Goal: Task Accomplishment & Management: Manage account settings

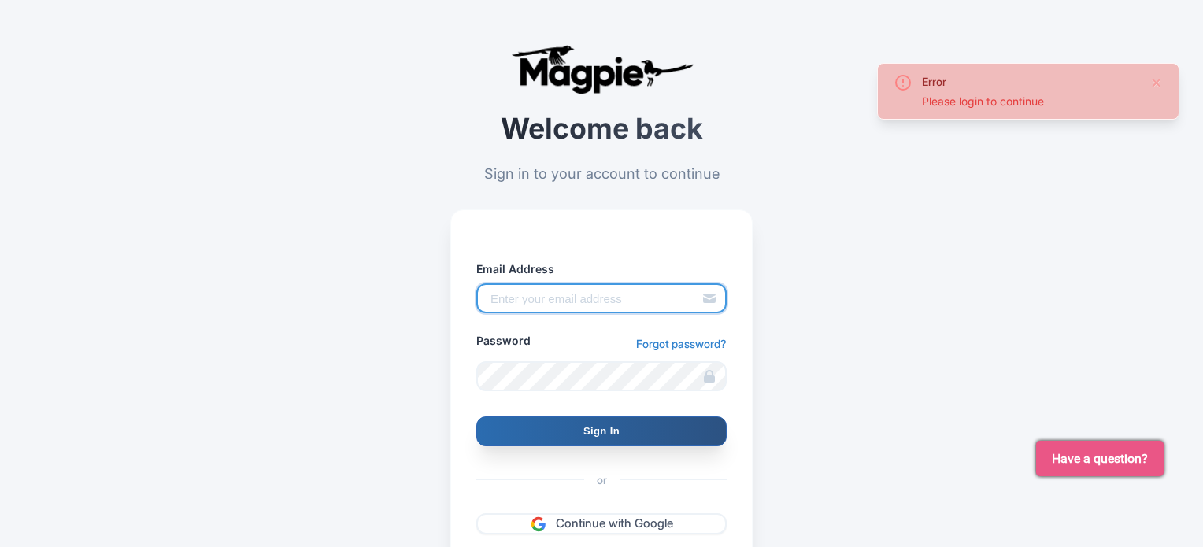
type input "[EMAIL_ADDRESS][PERSON_NAME][DOMAIN_NAME]"
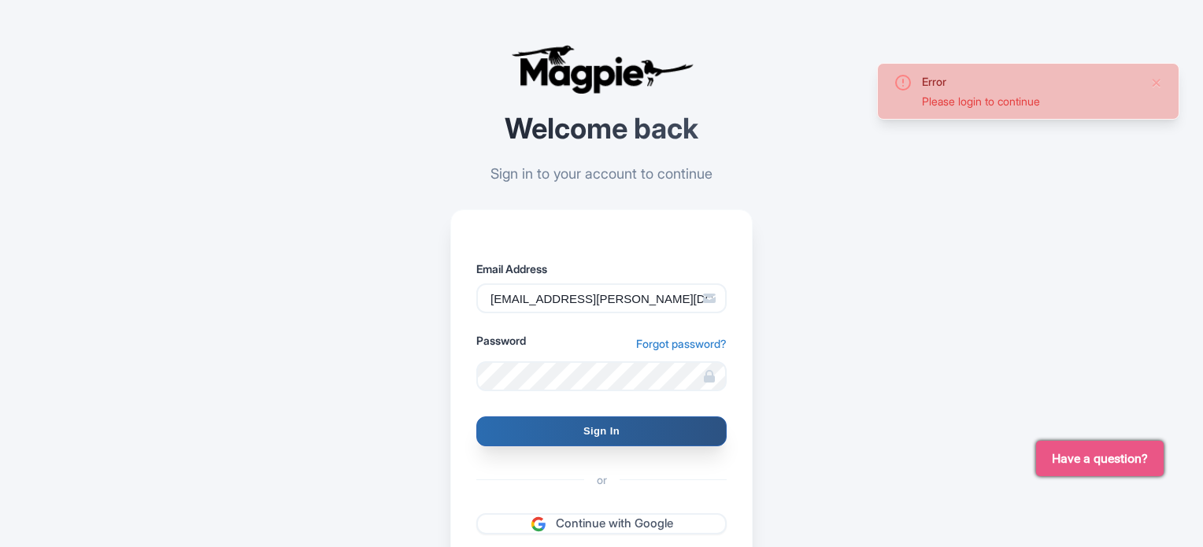
click at [535, 428] on input "Sign In" at bounding box center [601, 432] width 250 height 30
type input "Signing in..."
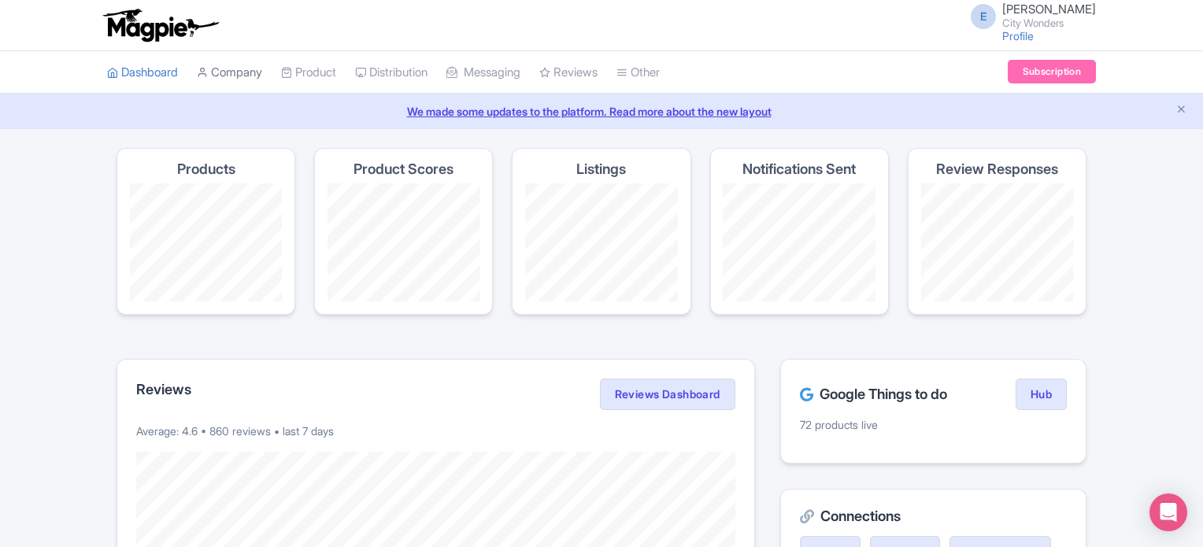
click at [228, 58] on link "Company" at bounding box center [229, 72] width 65 height 43
click at [230, 62] on link "Company" at bounding box center [229, 72] width 65 height 43
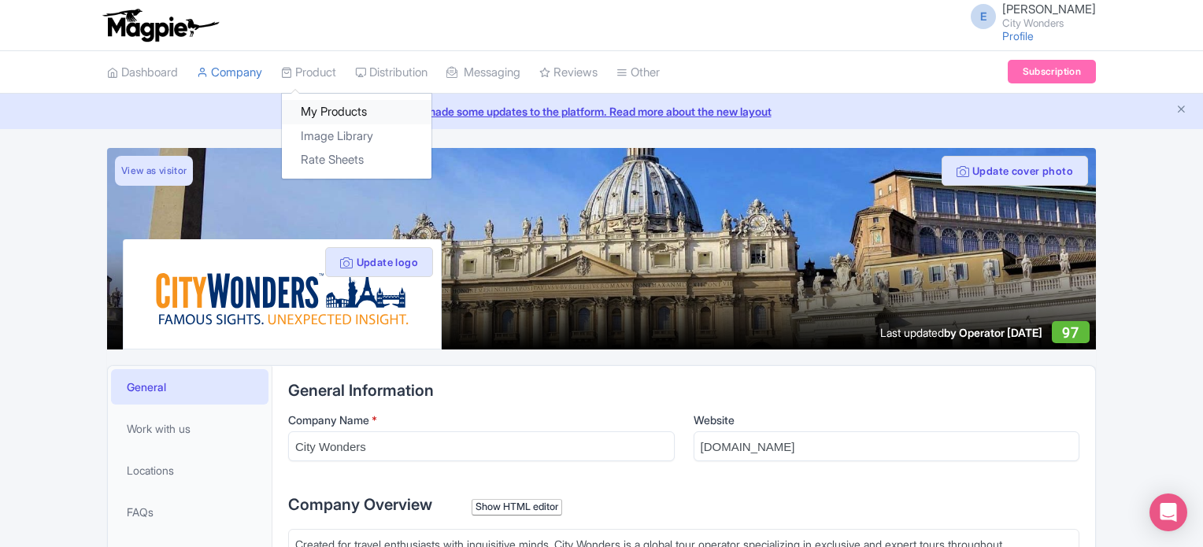
click at [329, 109] on link "My Products" at bounding box center [357, 112] width 150 height 24
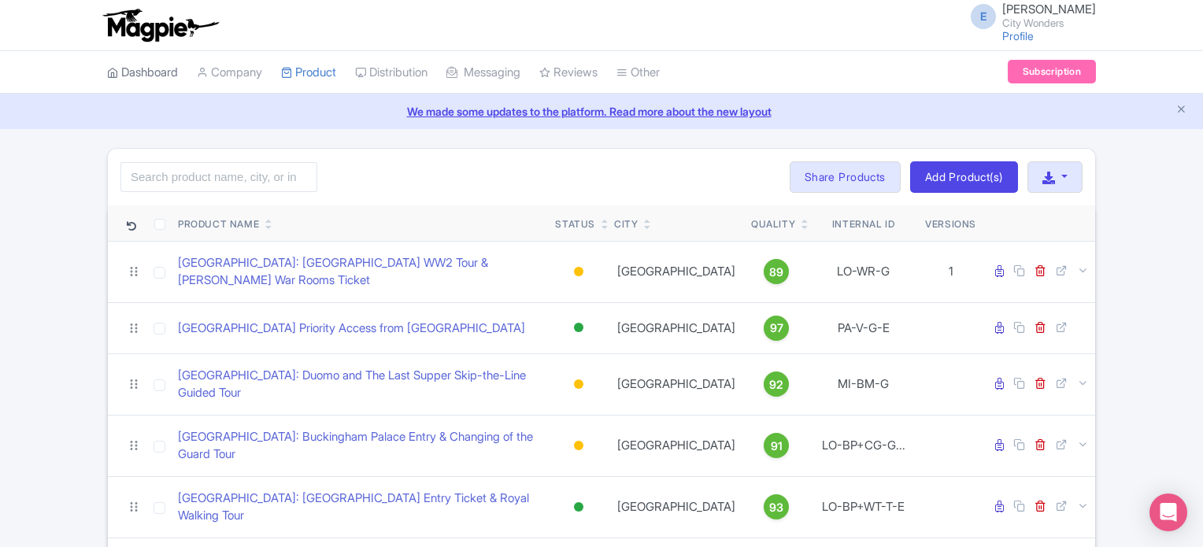
click at [146, 72] on link "Dashboard" at bounding box center [142, 72] width 71 height 43
click at [136, 19] on img at bounding box center [160, 25] width 122 height 35
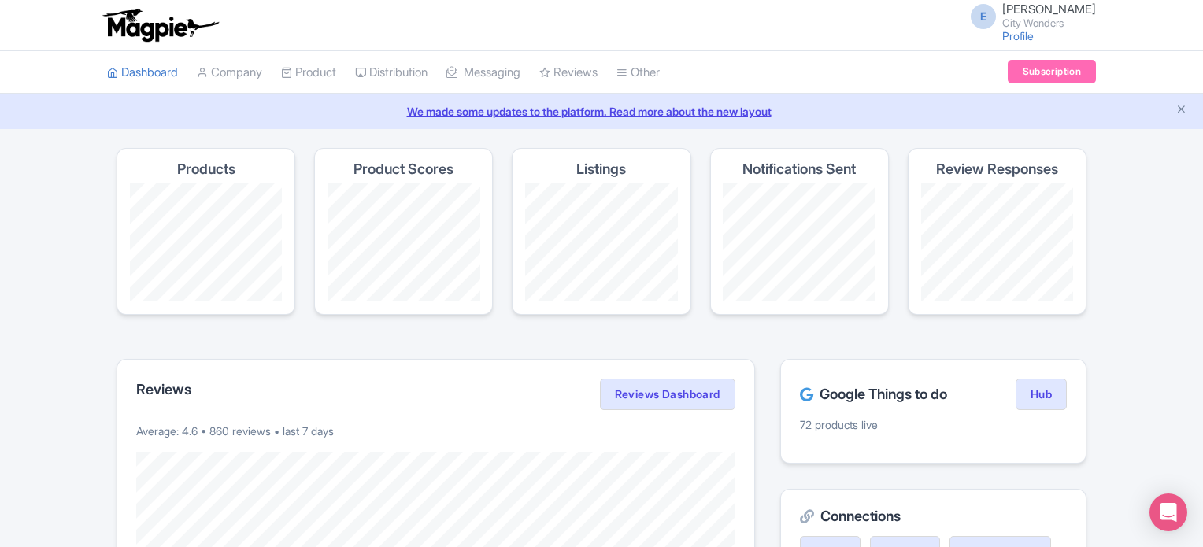
click at [0, 0] on link "Manage Resellers" at bounding box center [0, 0] width 0 height 0
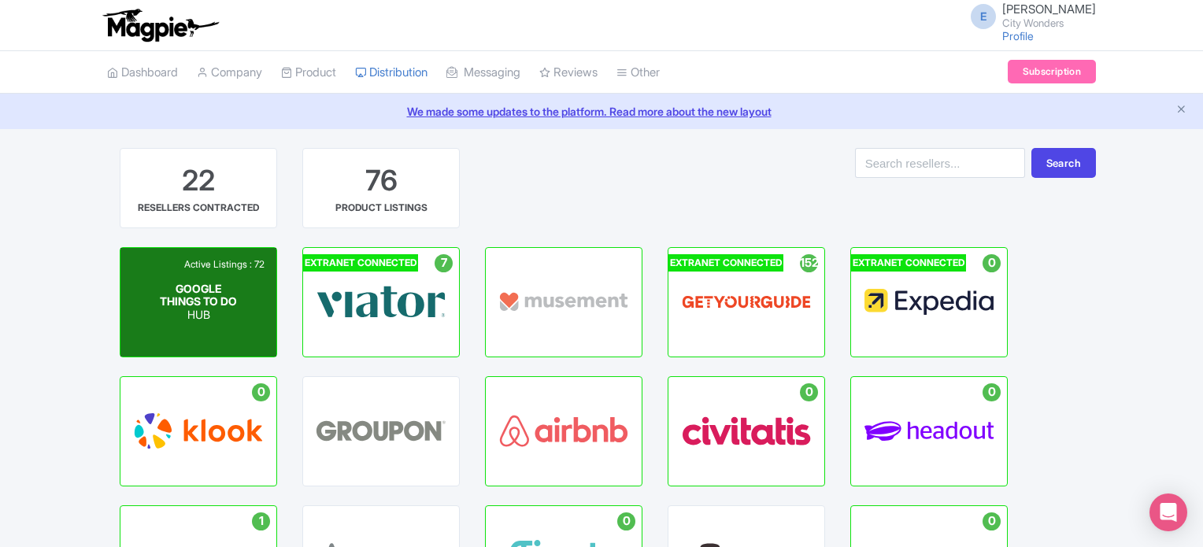
click at [187, 322] on p "HUB" at bounding box center [199, 315] width 78 height 13
click at [183, 298] on span "GOOGLE THINGS TO DO" at bounding box center [198, 294] width 77 height 27
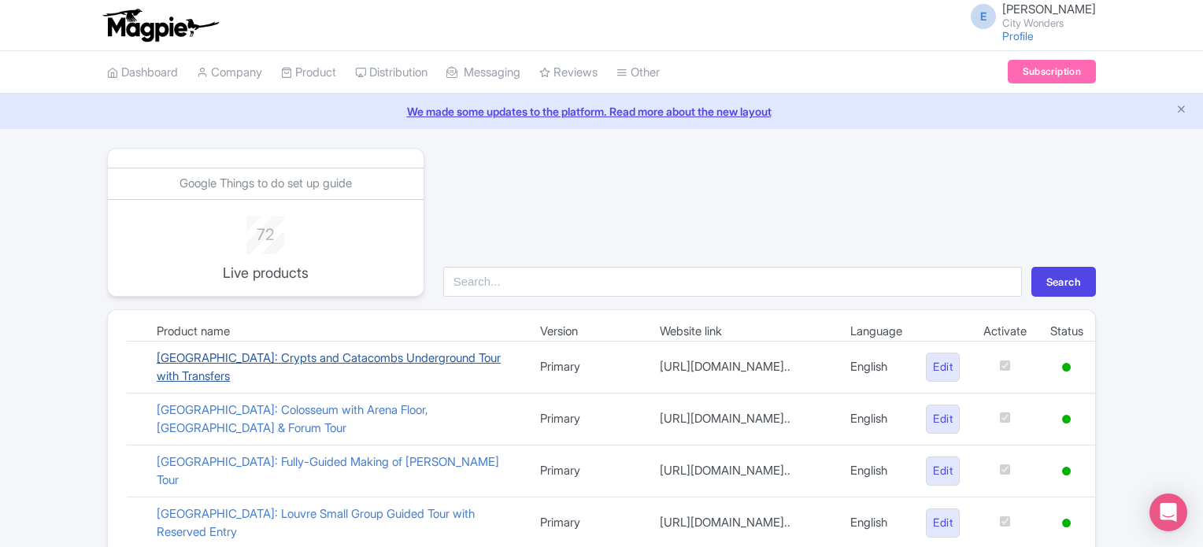
click at [191, 368] on link "Rome: Crypts and Catacombs Underground Tour with Transfers" at bounding box center [329, 366] width 344 height 33
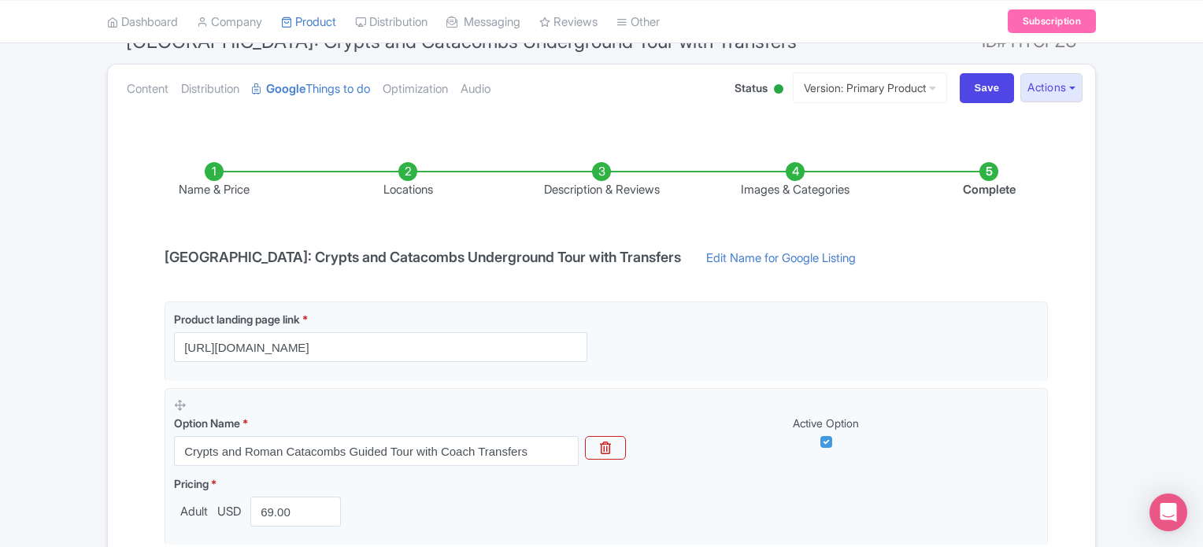
scroll to position [125, 0]
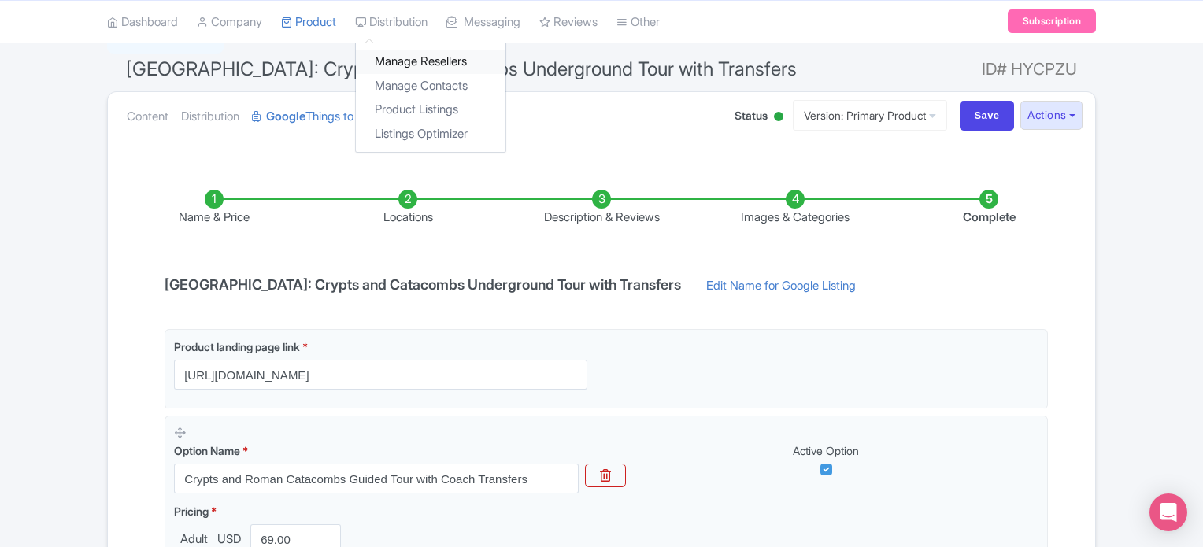
click at [402, 59] on link "Manage Resellers" at bounding box center [431, 62] width 150 height 24
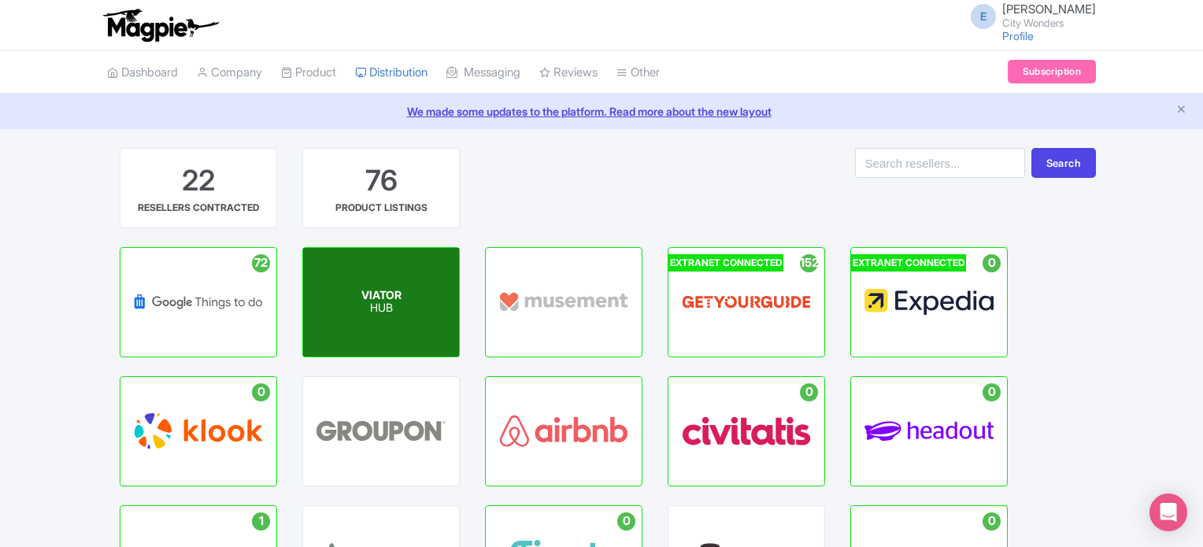
click at [384, 292] on span "VIATOR" at bounding box center [381, 294] width 40 height 13
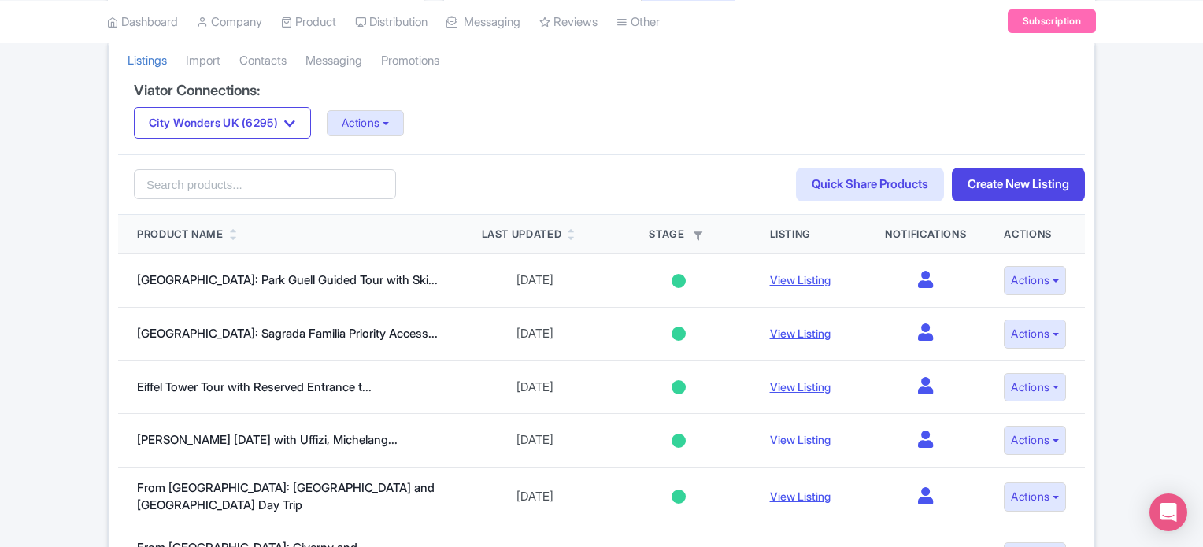
scroll to position [315, 0]
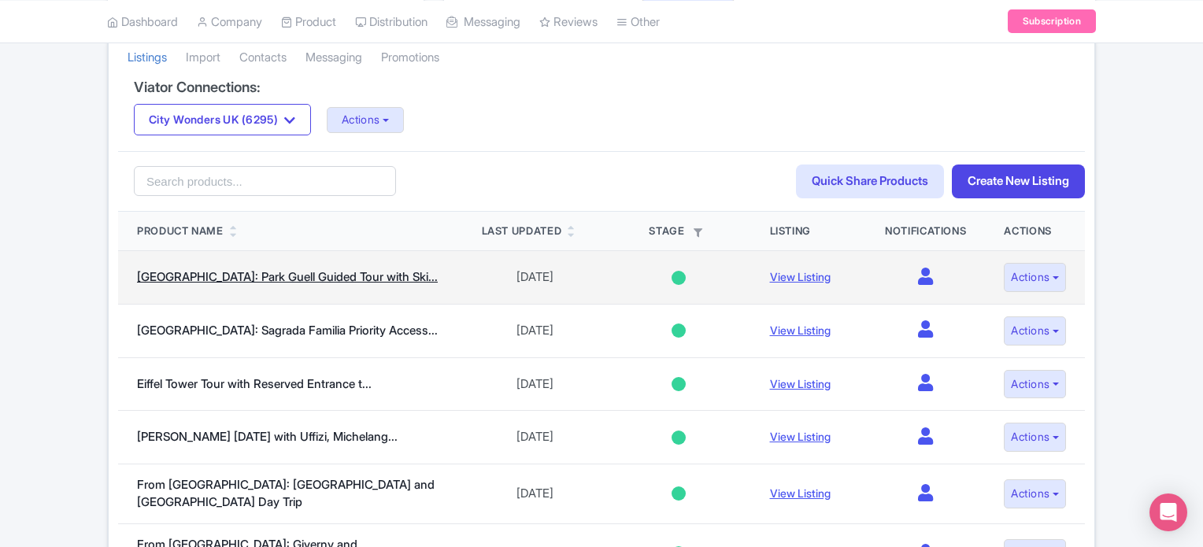
click at [165, 276] on link "Barcelona: Park Guell Guided Tour with Ski..." at bounding box center [287, 276] width 301 height 15
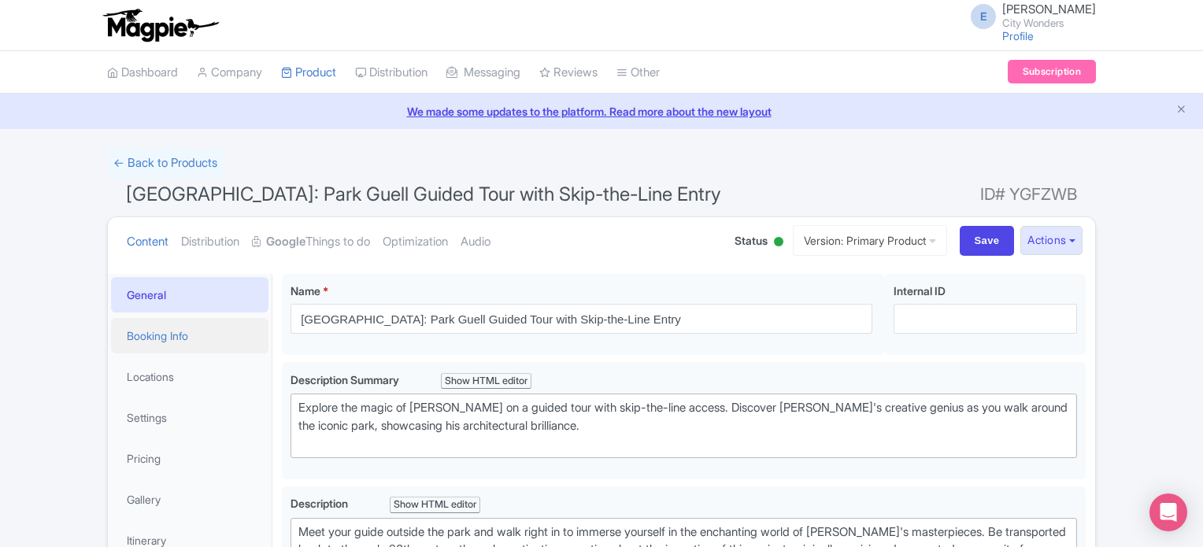
click at [135, 332] on link "Booking Info" at bounding box center [189, 335] width 157 height 35
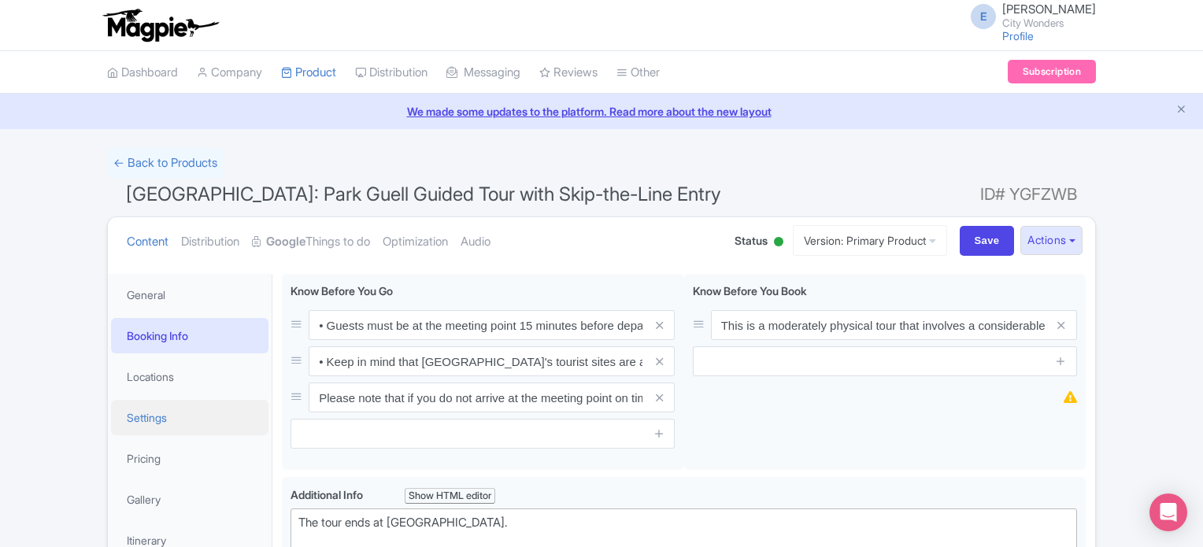
click at [139, 418] on link "Settings" at bounding box center [189, 417] width 157 height 35
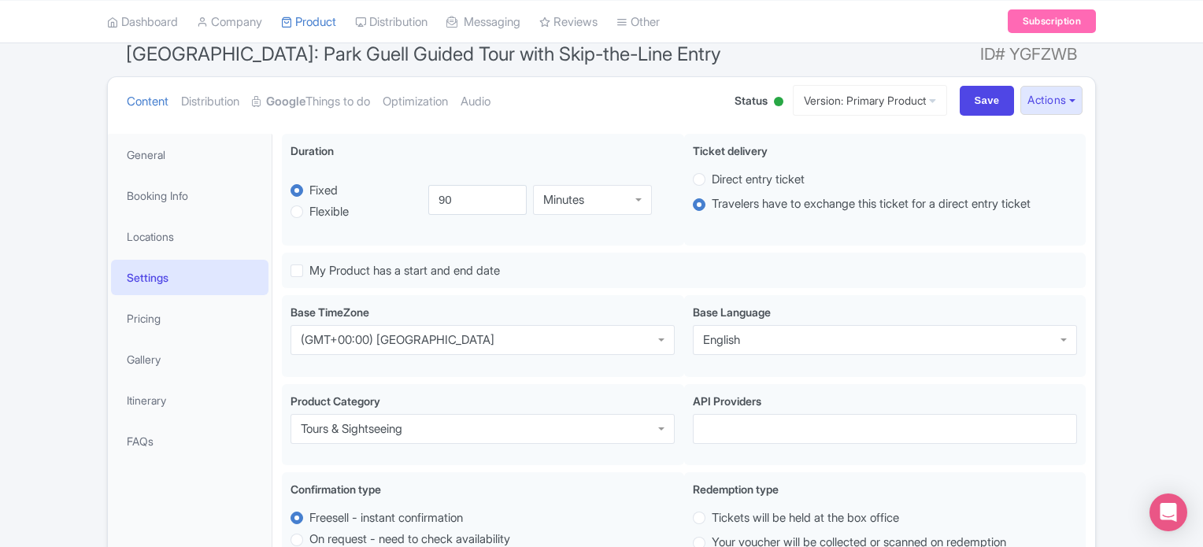
scroll to position [315, 0]
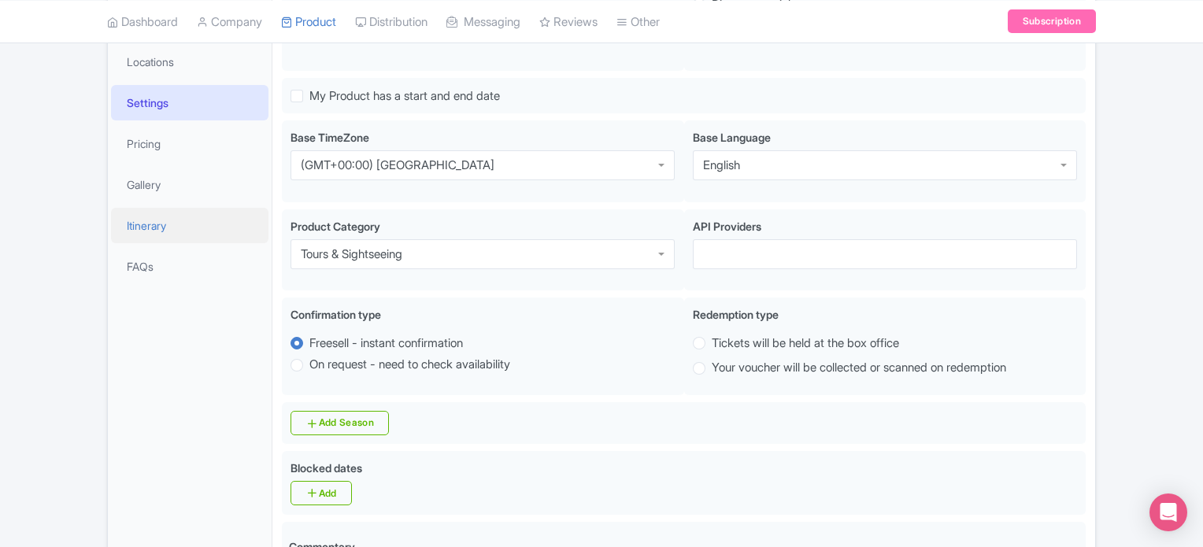
click at [144, 228] on link "Itinerary" at bounding box center [189, 225] width 157 height 35
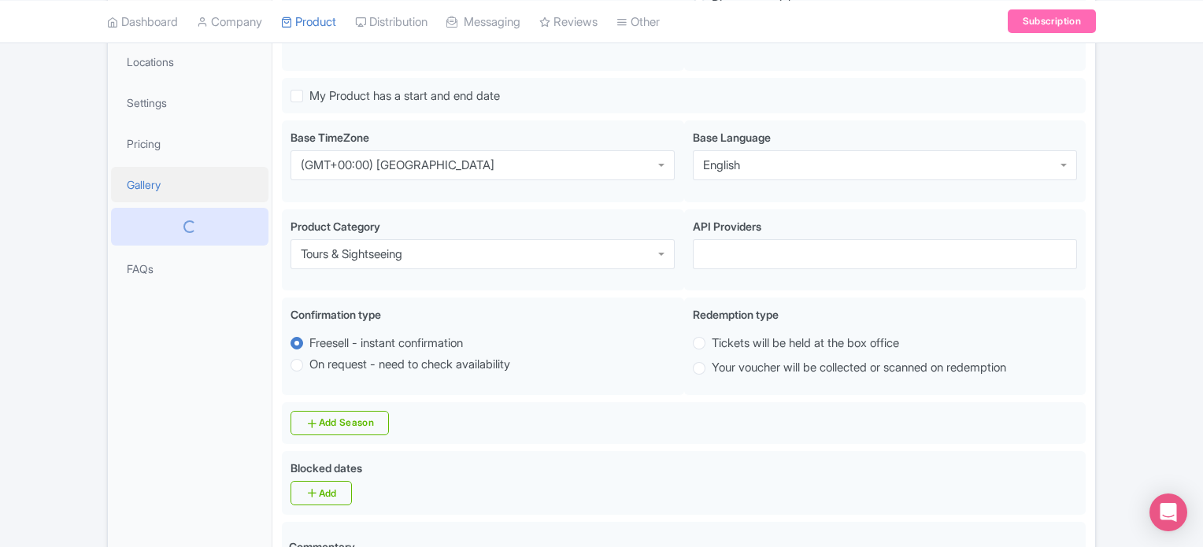
scroll to position [141, 0]
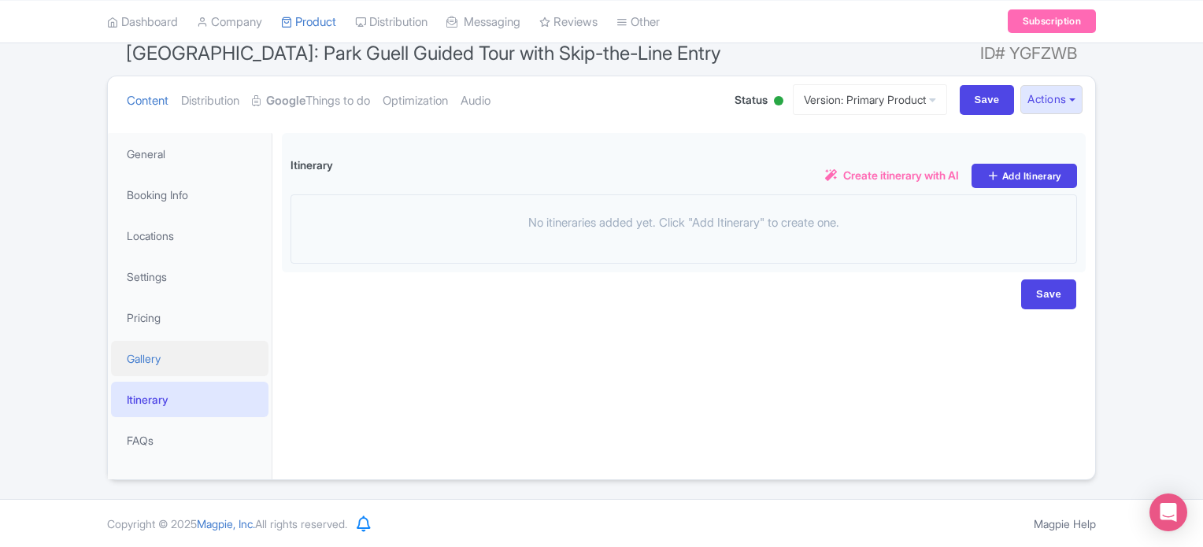
click at [148, 365] on link "Gallery" at bounding box center [189, 358] width 157 height 35
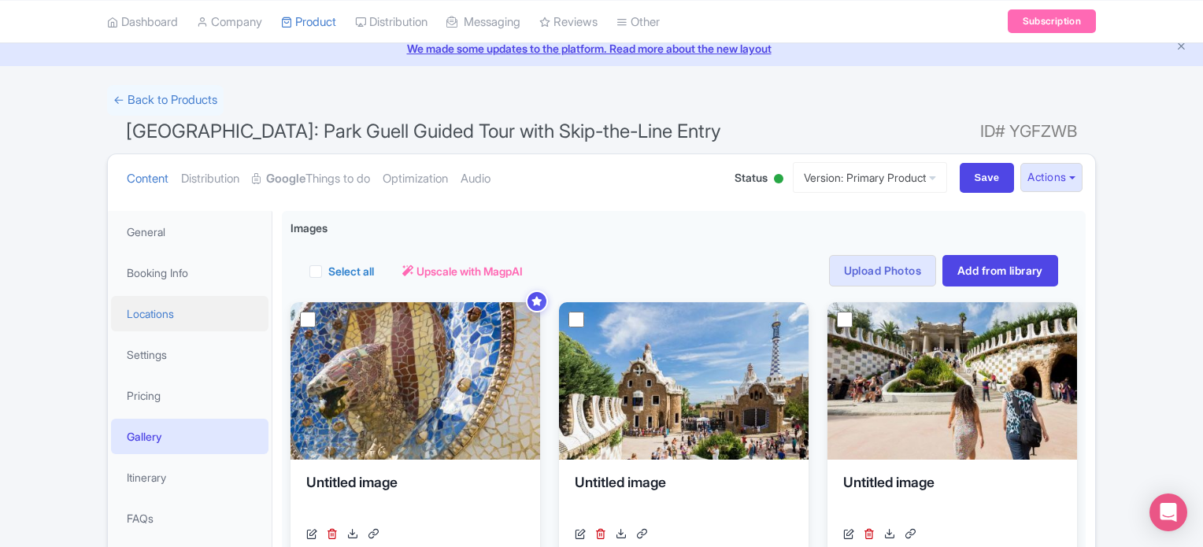
scroll to position [0, 0]
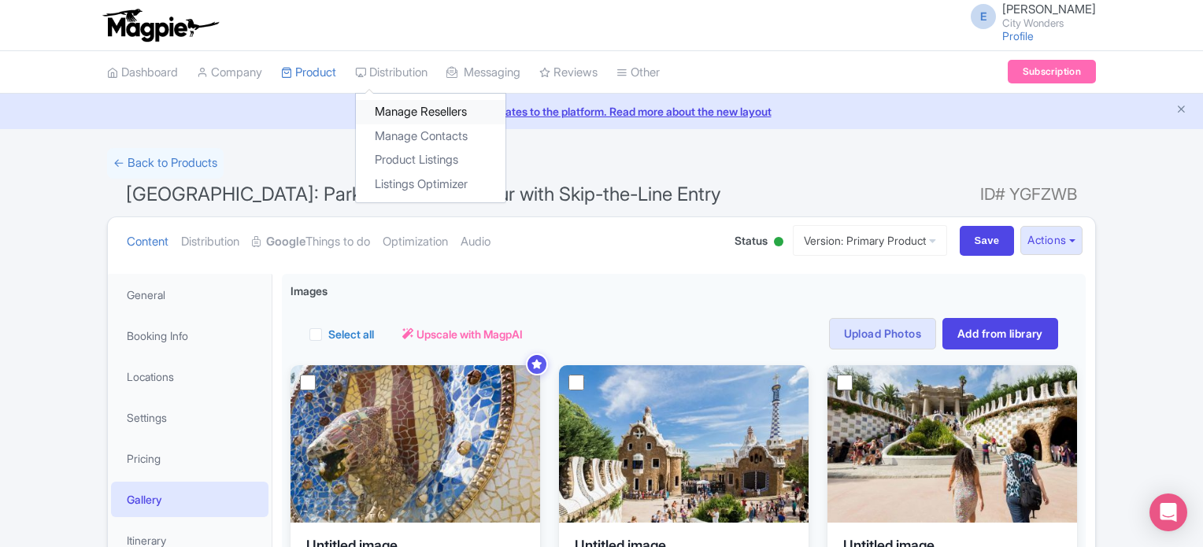
click at [414, 106] on link "Manage Resellers" at bounding box center [431, 112] width 150 height 24
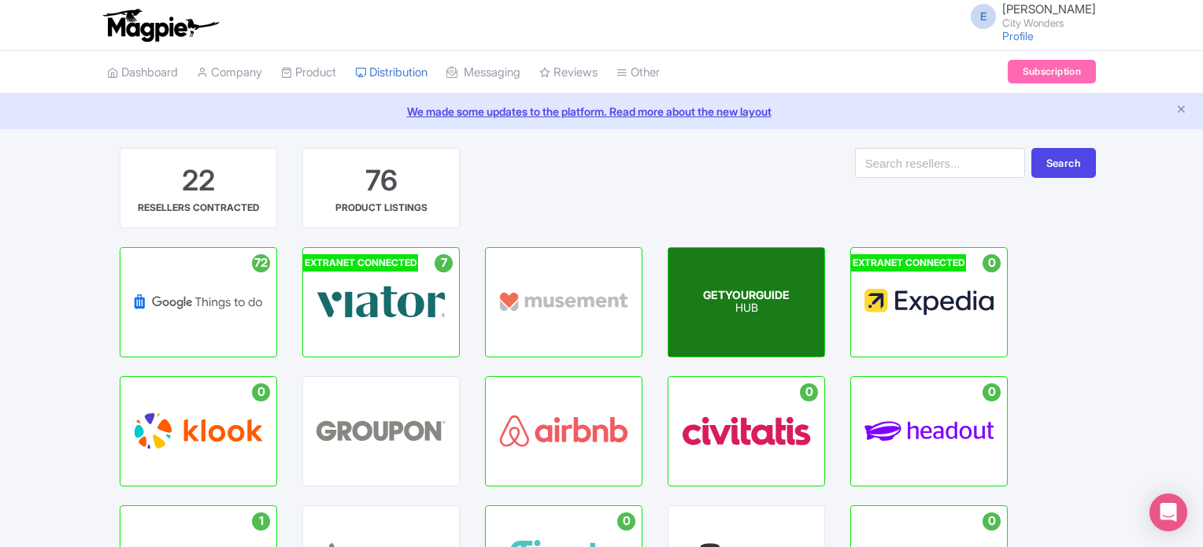
click at [731, 321] on div "GETYOURGUIDE HUB" at bounding box center [747, 302] width 156 height 109
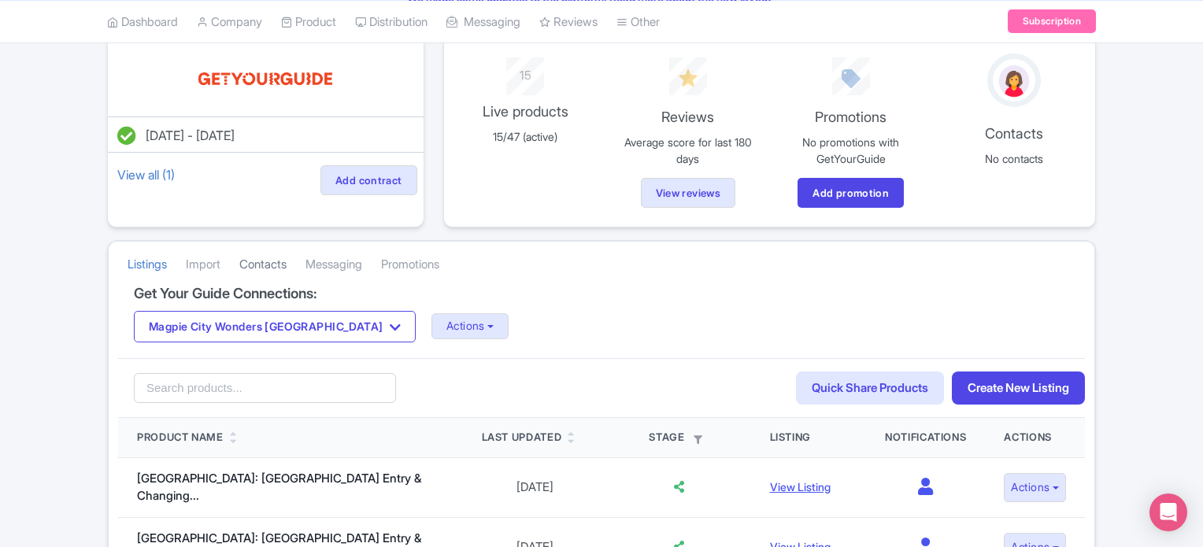
scroll to position [315, 0]
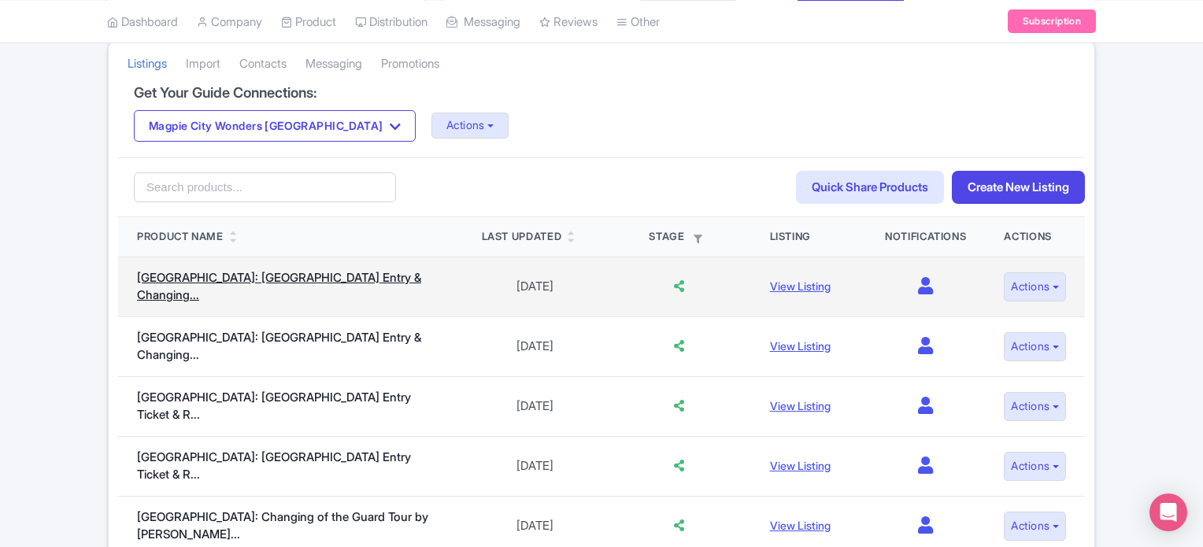
click at [219, 287] on link "London: Buckingham Palace Entry & Changing..." at bounding box center [279, 286] width 284 height 33
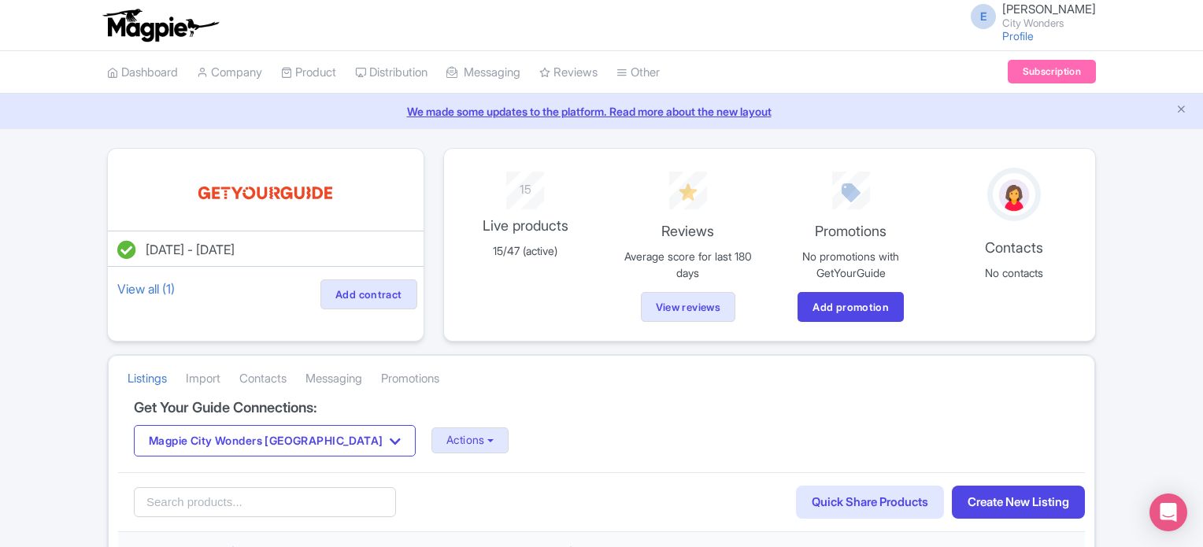
scroll to position [315, 0]
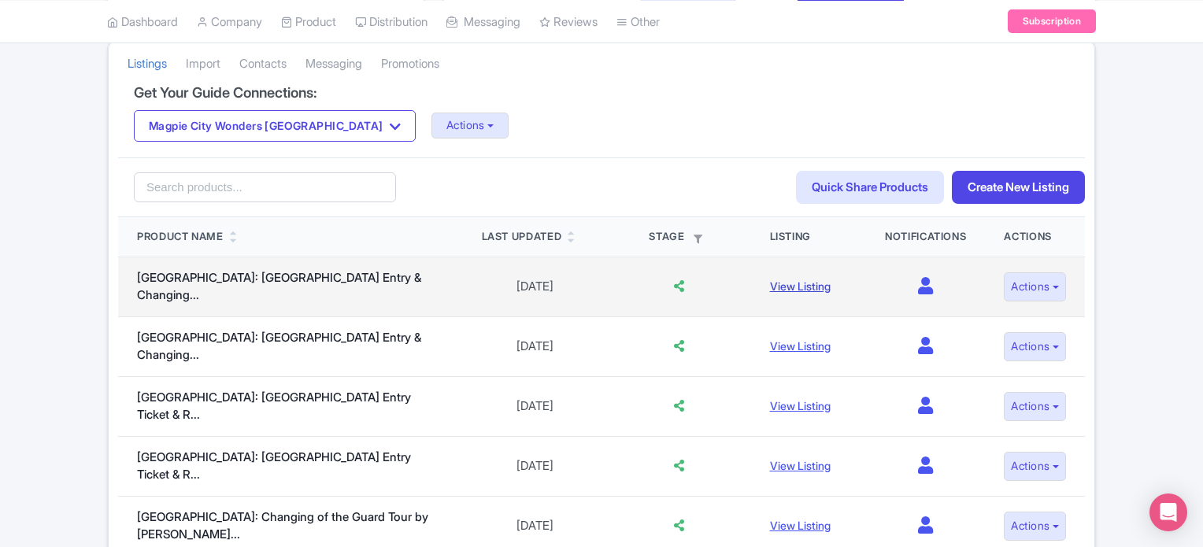
click at [795, 280] on link "View Listing" at bounding box center [800, 286] width 61 height 13
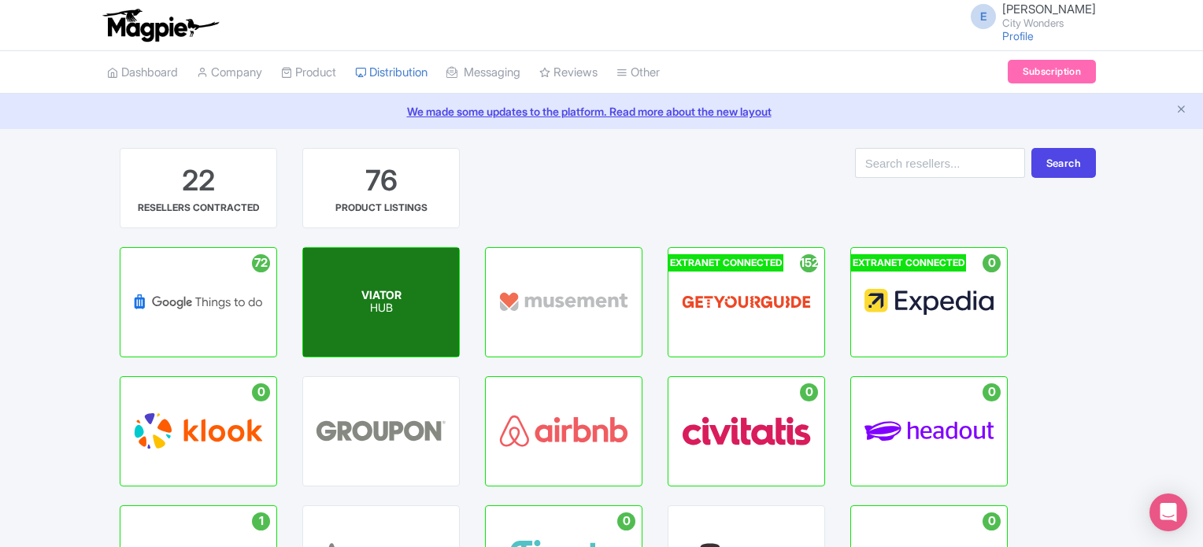
click at [398, 293] on span "VIATOR" at bounding box center [381, 294] width 40 height 13
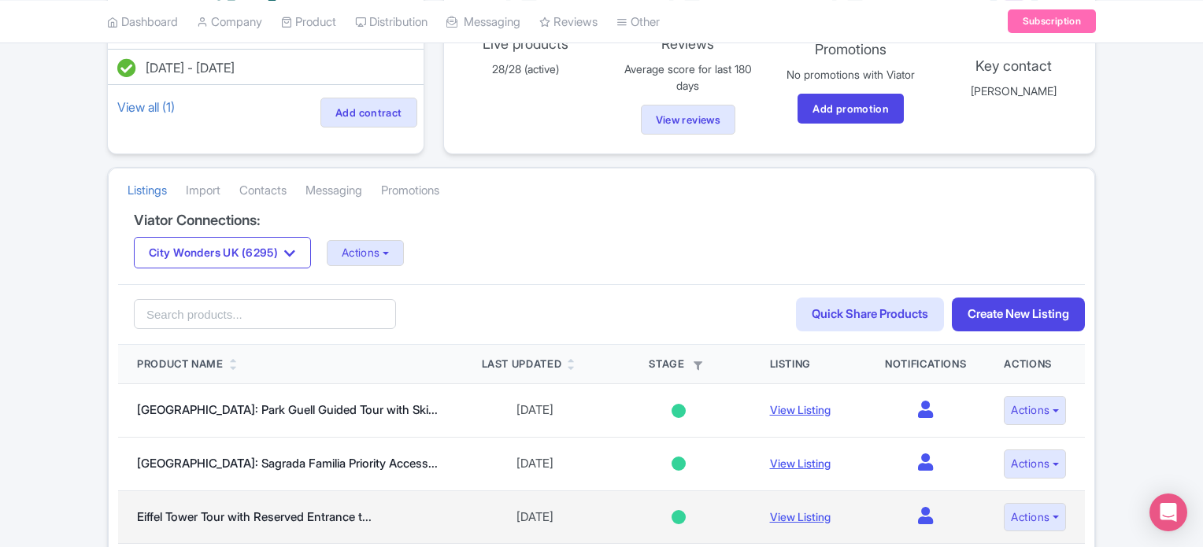
scroll to position [315, 0]
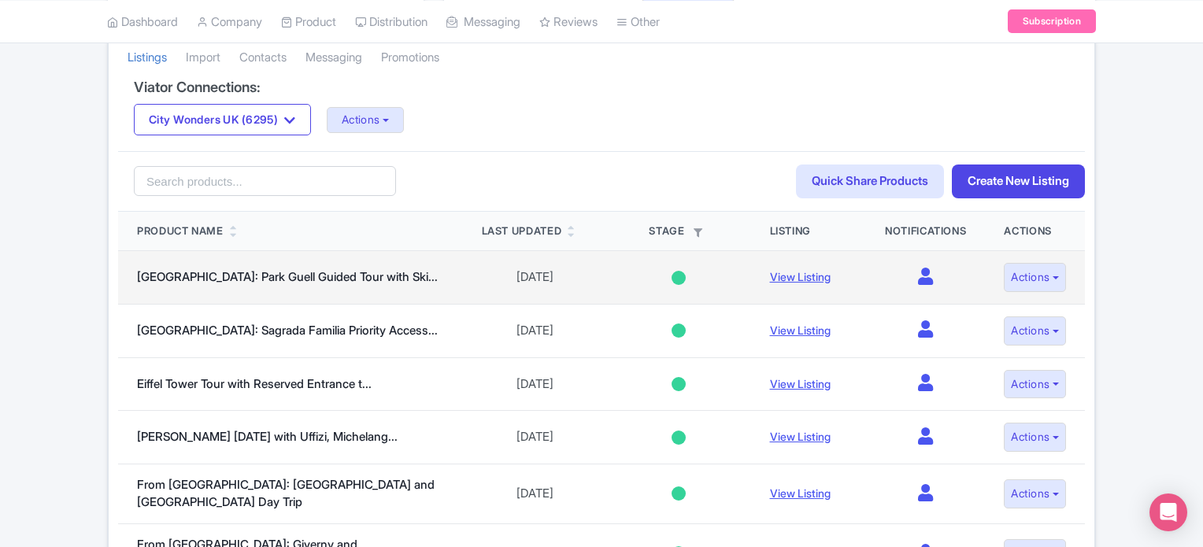
click at [791, 282] on td "View Listing" at bounding box center [808, 278] width 115 height 54
click at [787, 273] on link "View Listing" at bounding box center [800, 276] width 61 height 13
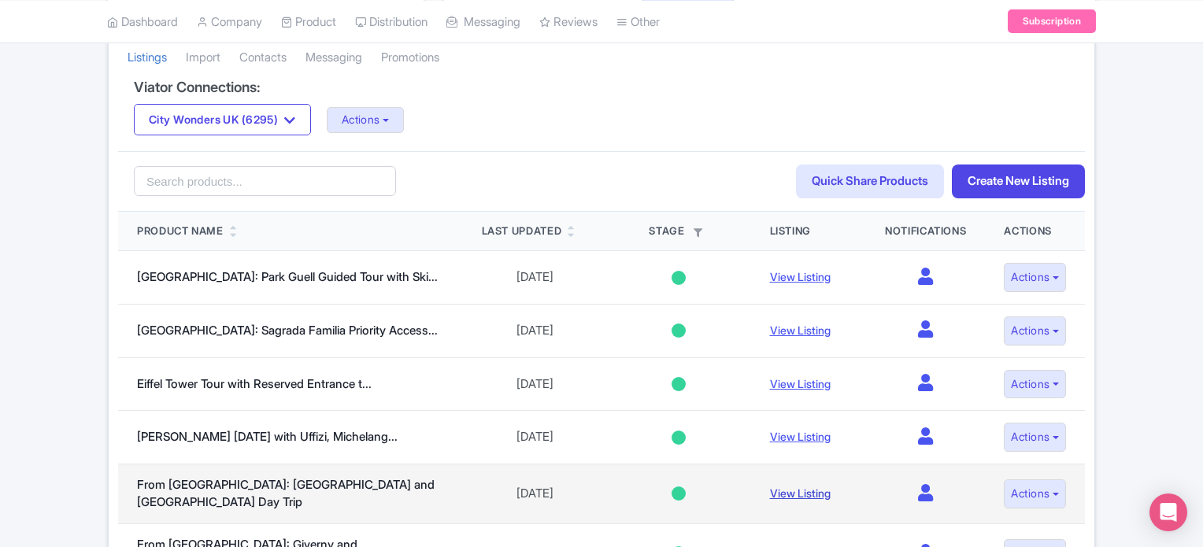
click at [784, 487] on link "View Listing" at bounding box center [800, 493] width 61 height 13
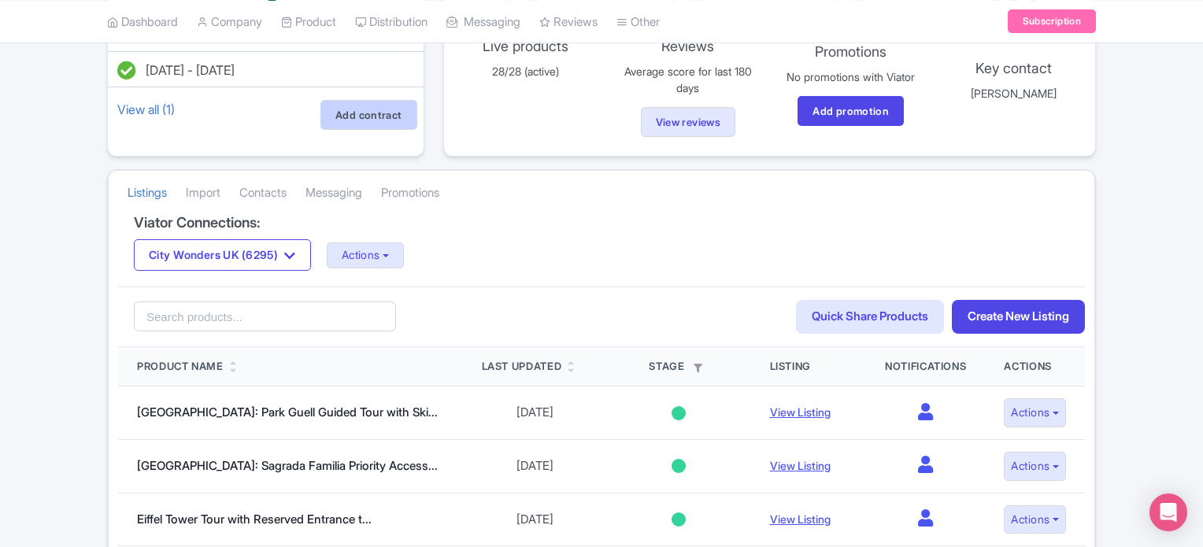
scroll to position [0, 0]
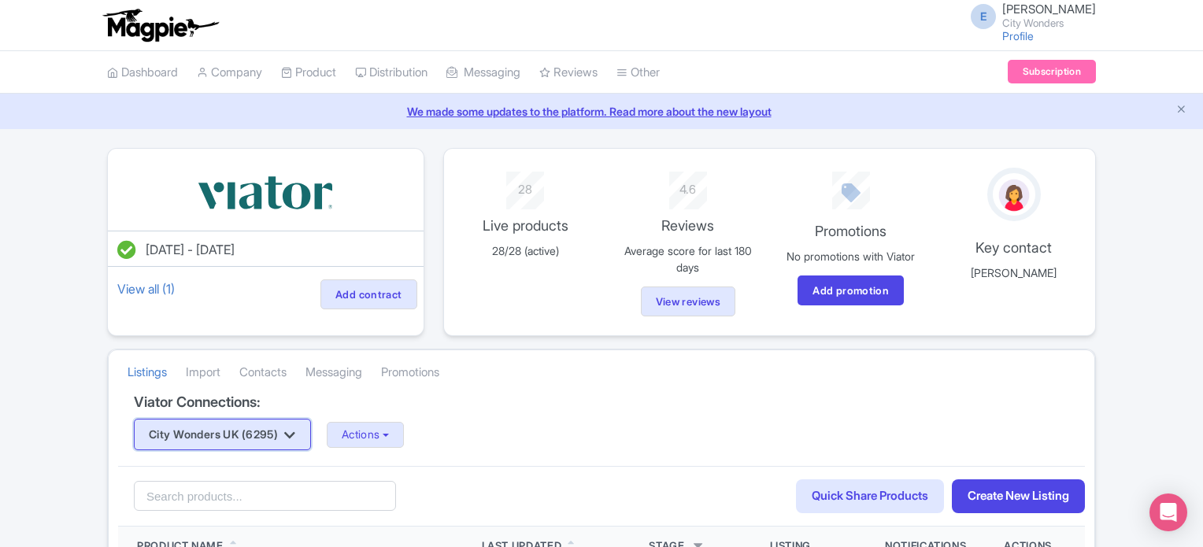
click at [287, 431] on button "City Wonders UK (6295)" at bounding box center [222, 434] width 177 height 31
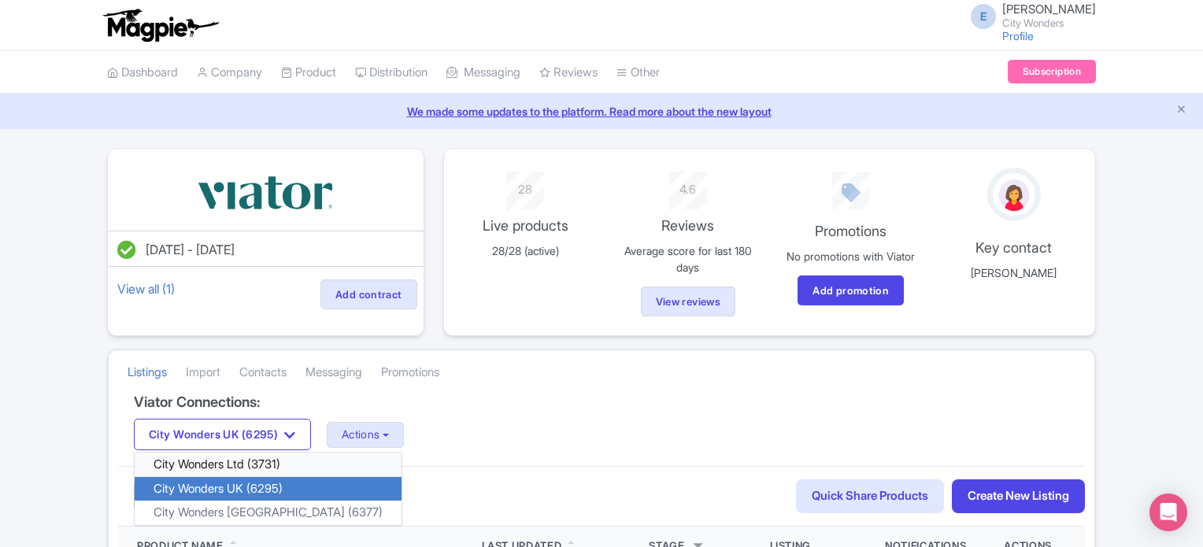
click at [269, 466] on link "City Wonders Ltd (3731)" at bounding box center [268, 465] width 267 height 24
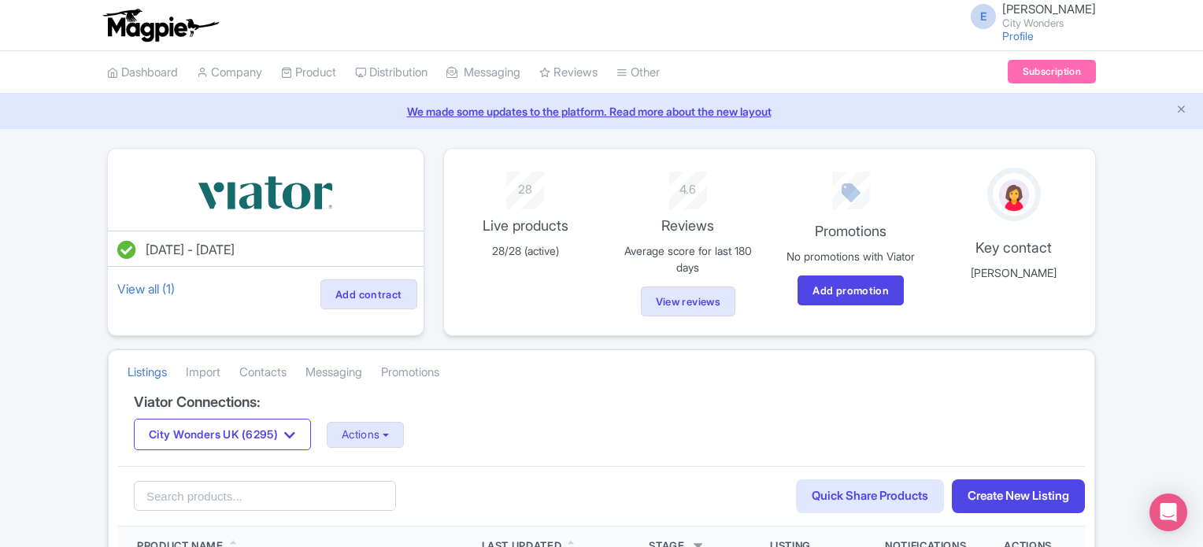
scroll to position [63, 0]
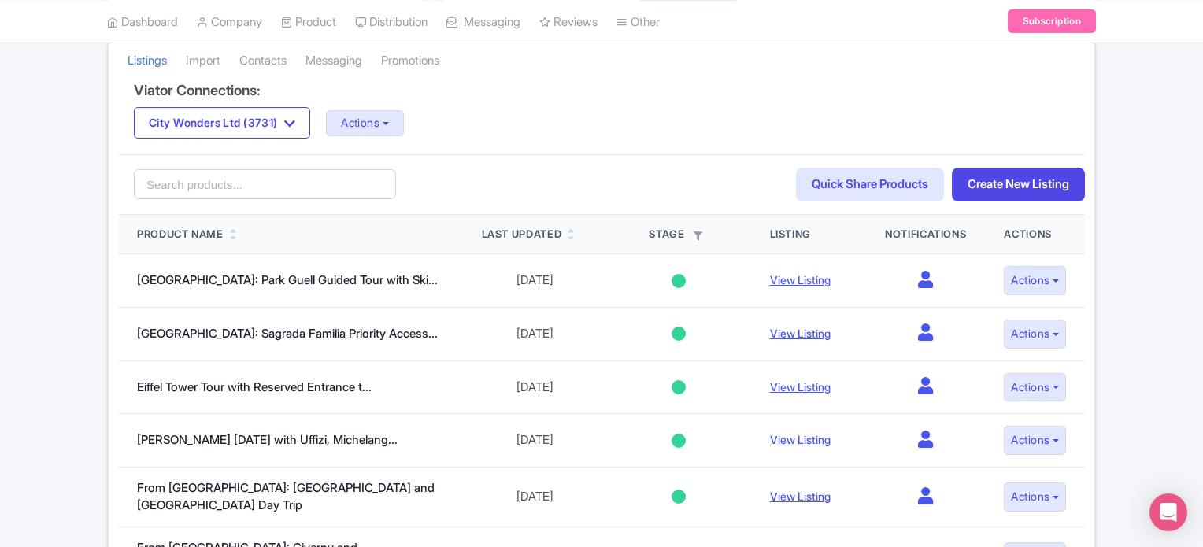
scroll to position [315, 0]
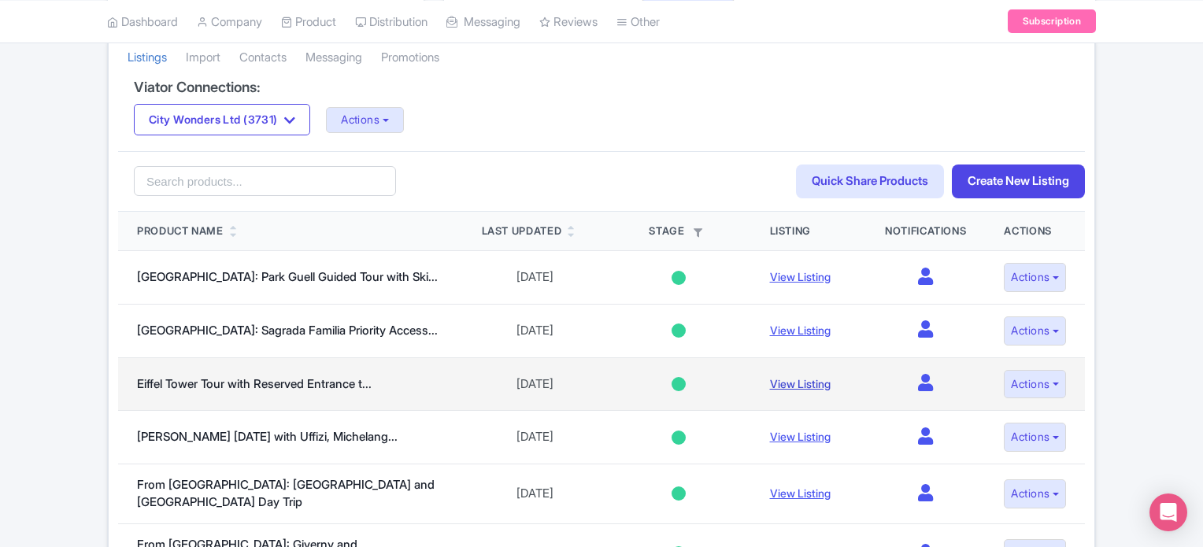
click at [785, 381] on link "View Listing" at bounding box center [800, 383] width 61 height 13
